Goal: Check status: Check status

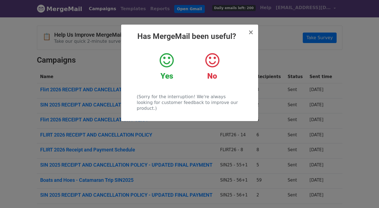
click at [165, 63] on icon at bounding box center [167, 60] width 14 height 17
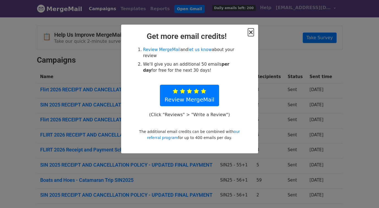
click at [251, 31] on span "×" at bounding box center [251, 32] width 6 height 8
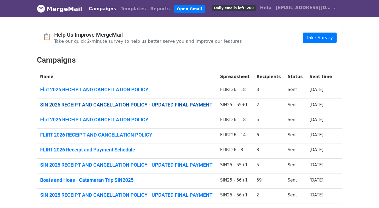
click at [110, 105] on link "SIN 2025 RECEIPT AND CANCELLATION POLICY - UPDATED FINAL PAYMENT" at bounding box center [127, 105] width 174 height 6
